Goal: Information Seeking & Learning: Learn about a topic

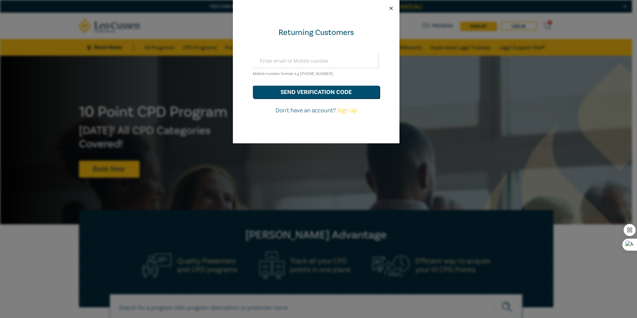
click at [391, 7] on button "Close" at bounding box center [391, 8] width 6 height 6
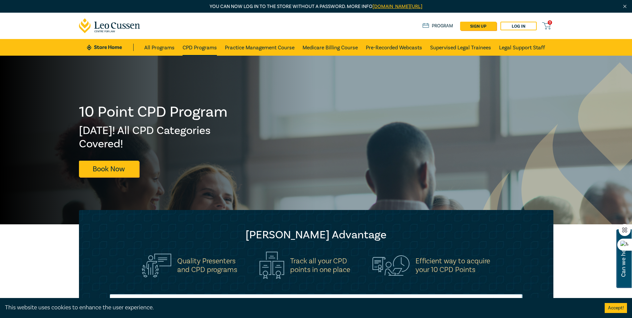
click at [194, 45] on link "CPD Programs" at bounding box center [200, 47] width 34 height 17
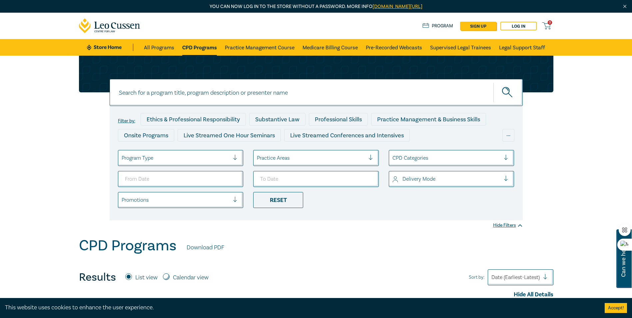
click at [174, 156] on div at bounding box center [176, 158] width 108 height 9
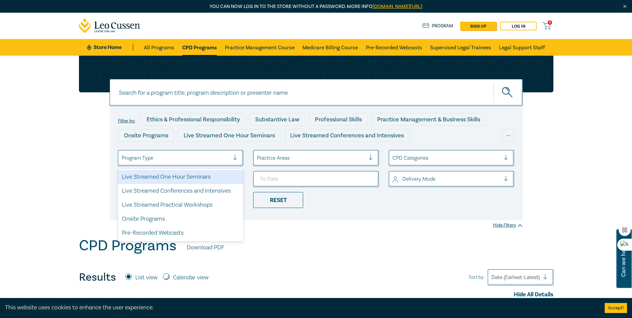
click at [174, 156] on div at bounding box center [176, 158] width 108 height 9
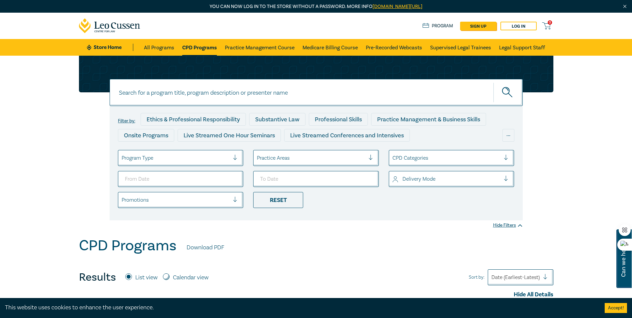
click at [216, 88] on input at bounding box center [316, 92] width 413 height 27
paste input "S32 Vendor Statements - Drafting for Risk, Clarity, & Compliance"
type input "S32 Vendor Statements - Drafting for Risk, Clarity, & Compliance"
click at [512, 89] on icon "submit" at bounding box center [508, 93] width 12 height 12
click at [509, 95] on icon "submit" at bounding box center [508, 93] width 12 height 12
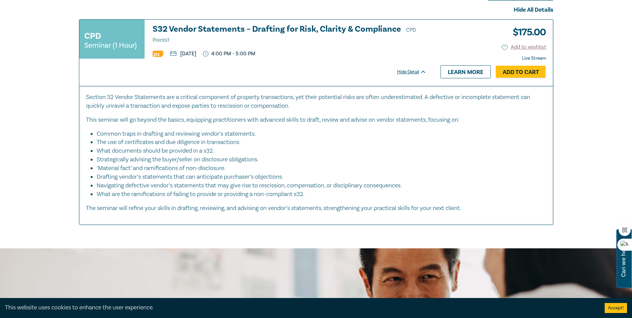
scroll to position [273, 0]
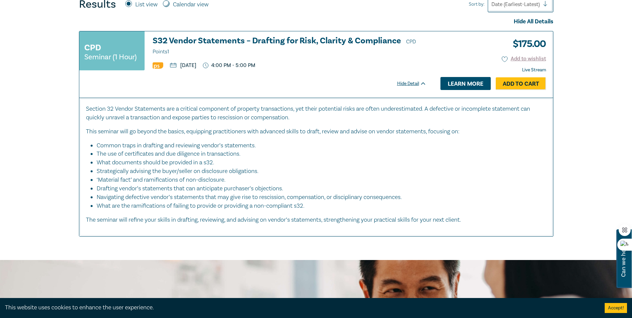
click at [481, 85] on link "Learn more" at bounding box center [465, 83] width 50 height 13
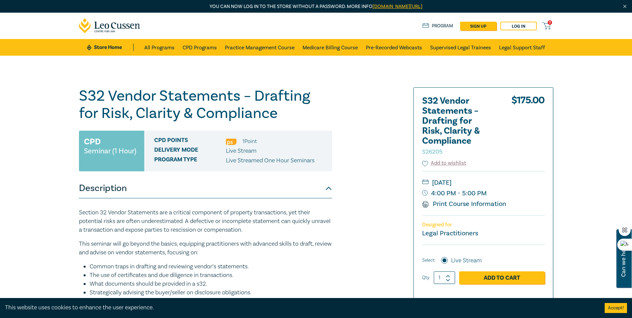
click at [236, 143] on img at bounding box center [231, 142] width 11 height 6
click at [234, 143] on img at bounding box center [231, 142] width 11 height 6
click at [202, 47] on link "CPD Programs" at bounding box center [200, 47] width 34 height 17
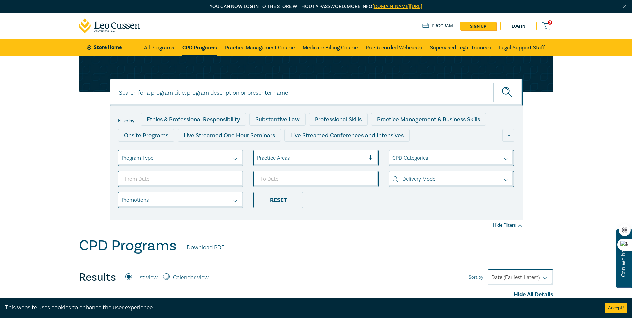
click at [264, 91] on input at bounding box center [316, 92] width 413 height 27
drag, startPoint x: 331, startPoint y: 90, endPoint x: 79, endPoint y: 96, distance: 252.3
click at [79, 96] on div "Filter by: Ethics & Professional Responsibility Substantive Law Professional Sk…" at bounding box center [316, 138] width 482 height 165
paste input "Retail and Commercial Leases - A Practical Guide"
type input "Retail and Commercial Leases - A Practical Guide"
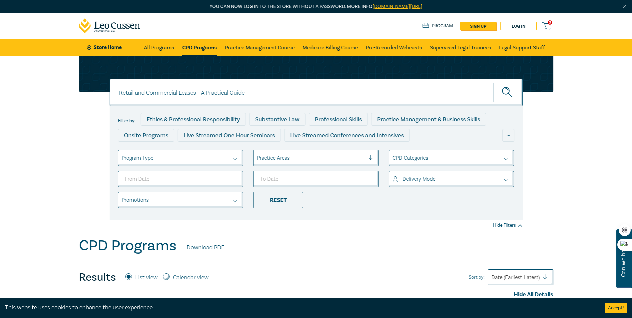
click at [506, 88] on circle "submit" at bounding box center [505, 90] width 7 height 7
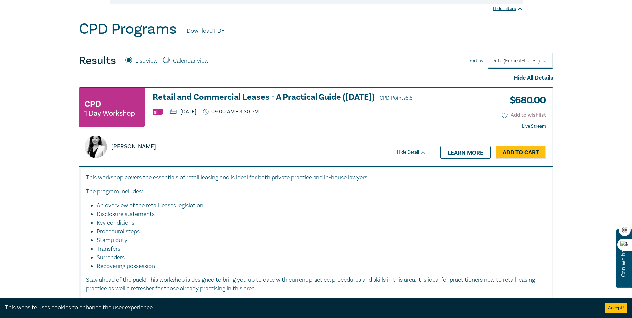
scroll to position [233, 0]
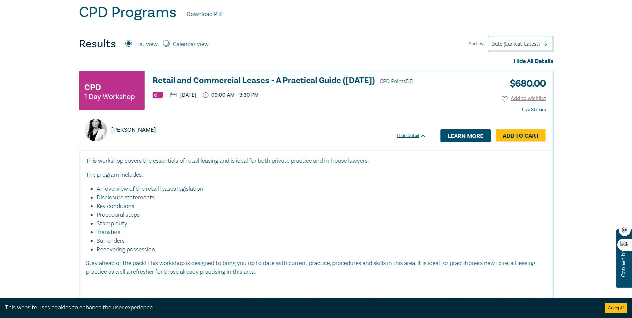
click at [458, 137] on link "Learn more" at bounding box center [465, 135] width 50 height 13
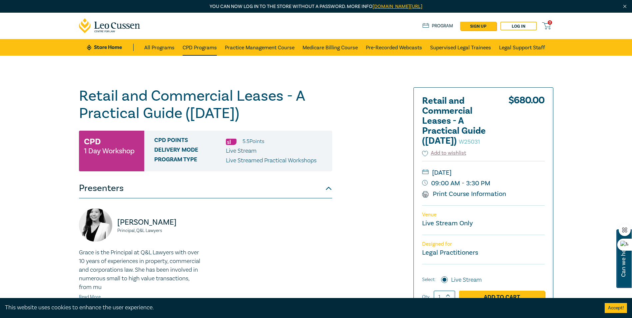
click at [200, 50] on link "CPD Programs" at bounding box center [200, 47] width 34 height 17
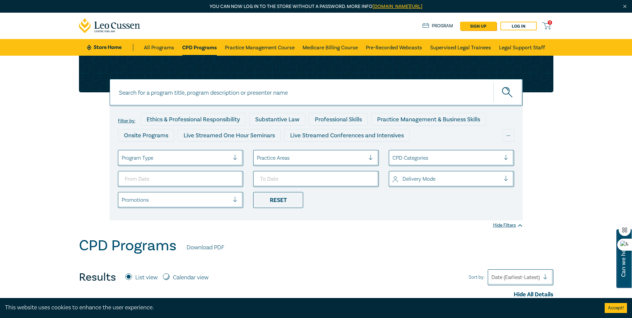
click at [240, 96] on input at bounding box center [316, 92] width 413 height 27
paste input "Conveyancing - From Title Search to Settlement"
type input "Conveyancing - From Title Search to Settlement"
click at [507, 96] on icon "submit" at bounding box center [508, 93] width 12 height 12
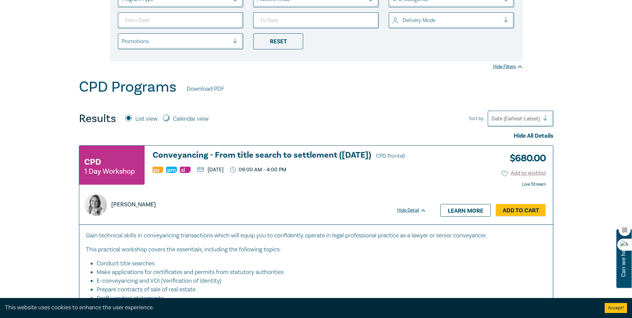
scroll to position [167, 0]
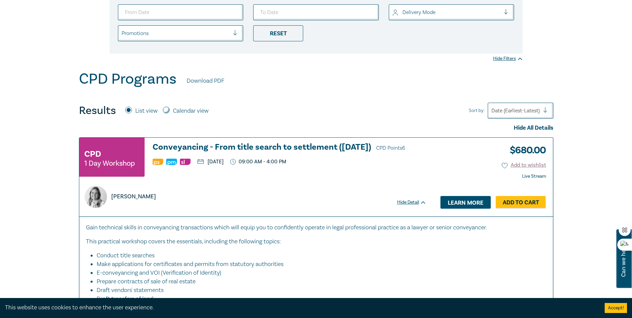
click at [464, 207] on link "Learn more" at bounding box center [465, 202] width 50 height 13
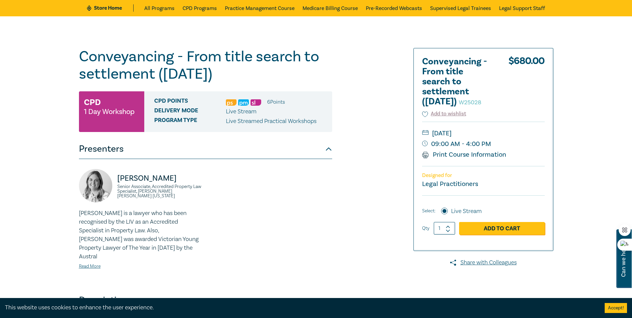
scroll to position [167, 0]
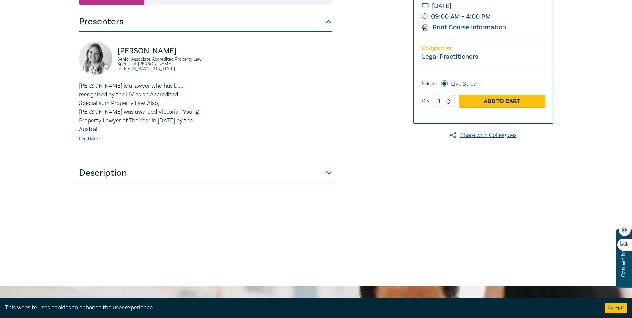
click at [83, 135] on div "Lydia Eastwood Senior Associate, Accredited Property Law Specialist, Redman Lyn…" at bounding box center [140, 97] width 131 height 111
click at [86, 136] on link "Read More" at bounding box center [90, 139] width 22 height 6
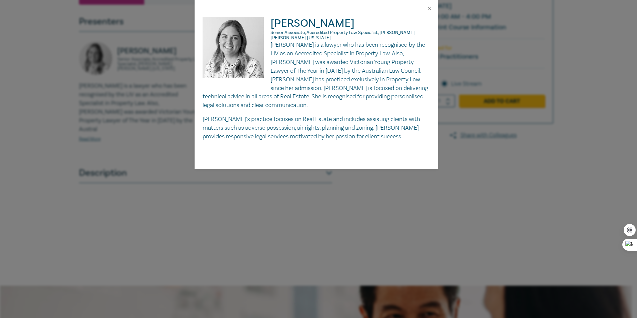
click at [360, 204] on div "Lydia Eastwood Senior Associate, Accredited Property Law Specialist, Redman Lyn…" at bounding box center [318, 159] width 637 height 318
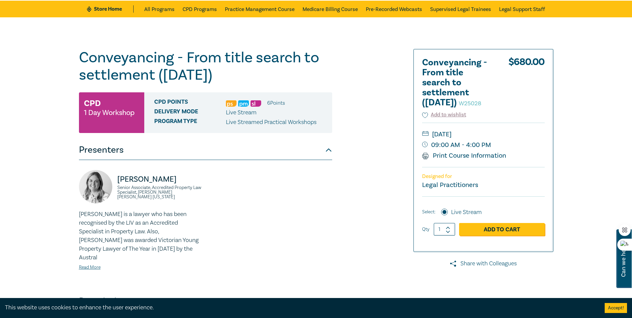
scroll to position [133, 0]
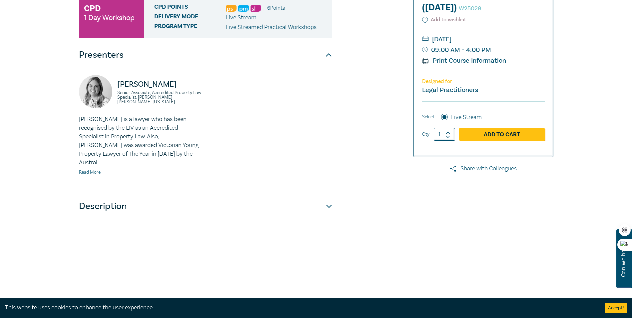
click at [324, 196] on button "Description" at bounding box center [205, 206] width 253 height 20
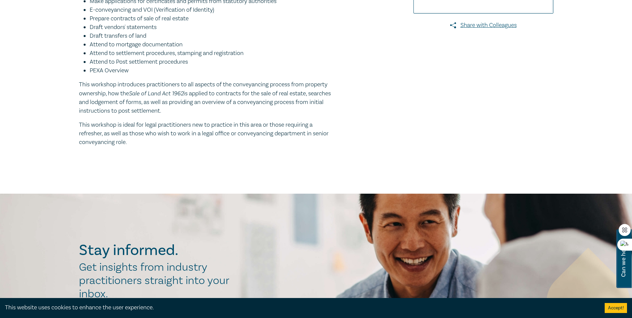
scroll to position [167, 0]
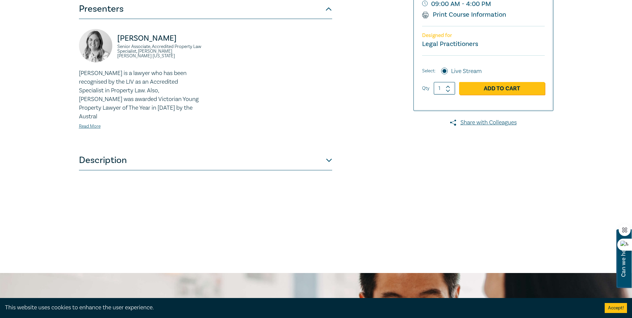
scroll to position [13, 0]
